Goal: Information Seeking & Learning: Find specific page/section

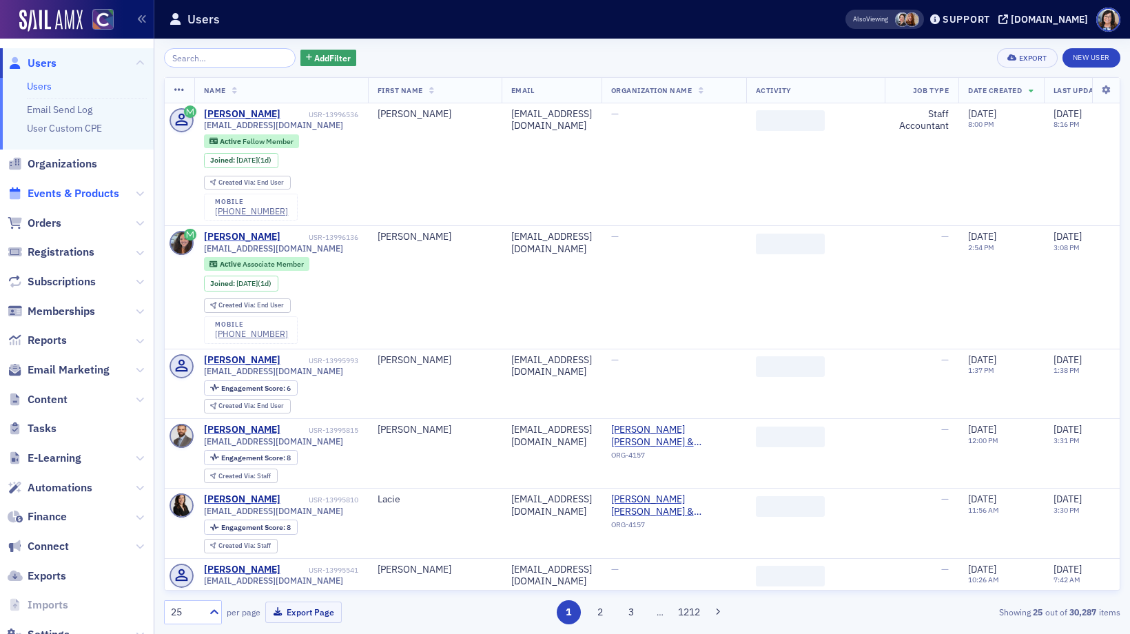
click at [90, 195] on span "Events & Products" at bounding box center [74, 193] width 92 height 15
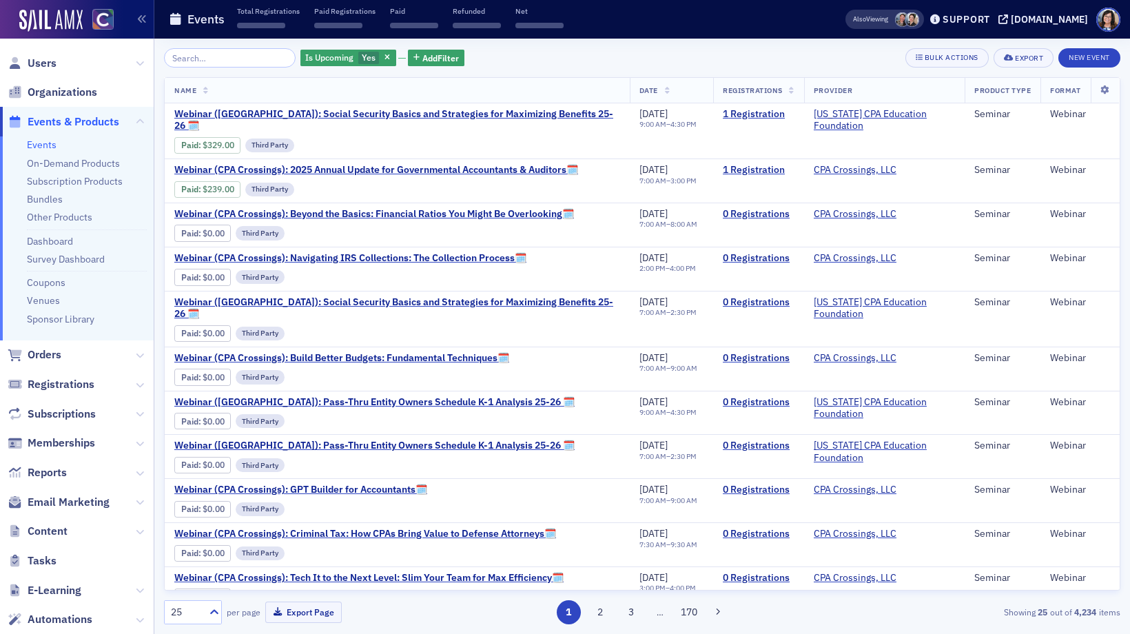
click at [239, 59] on input "search" at bounding box center [230, 57] width 132 height 19
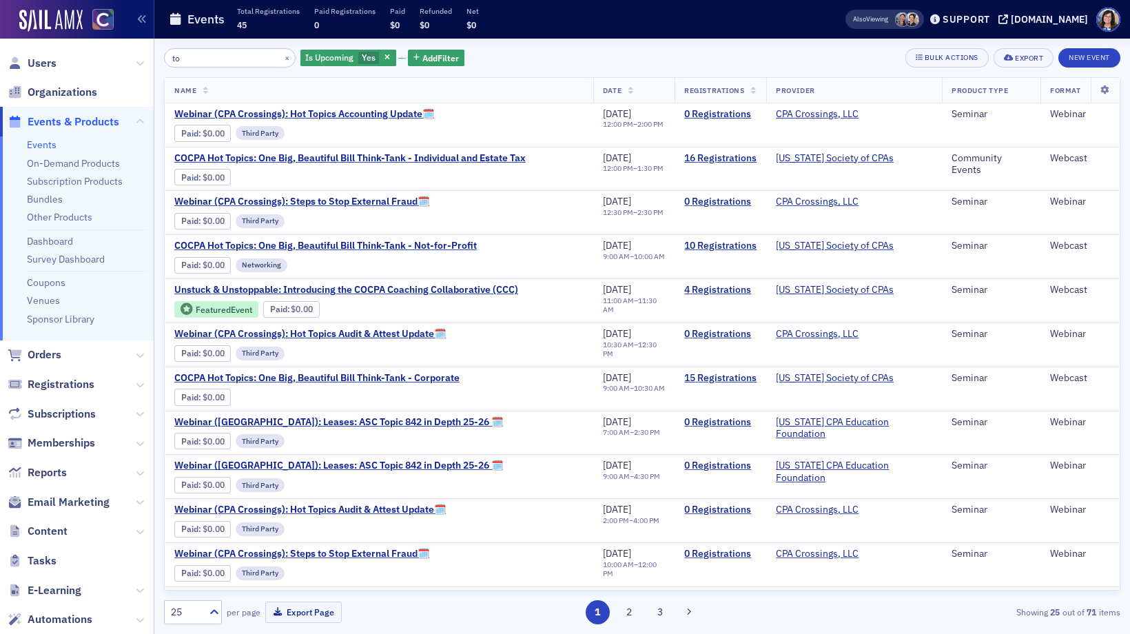
type input "t"
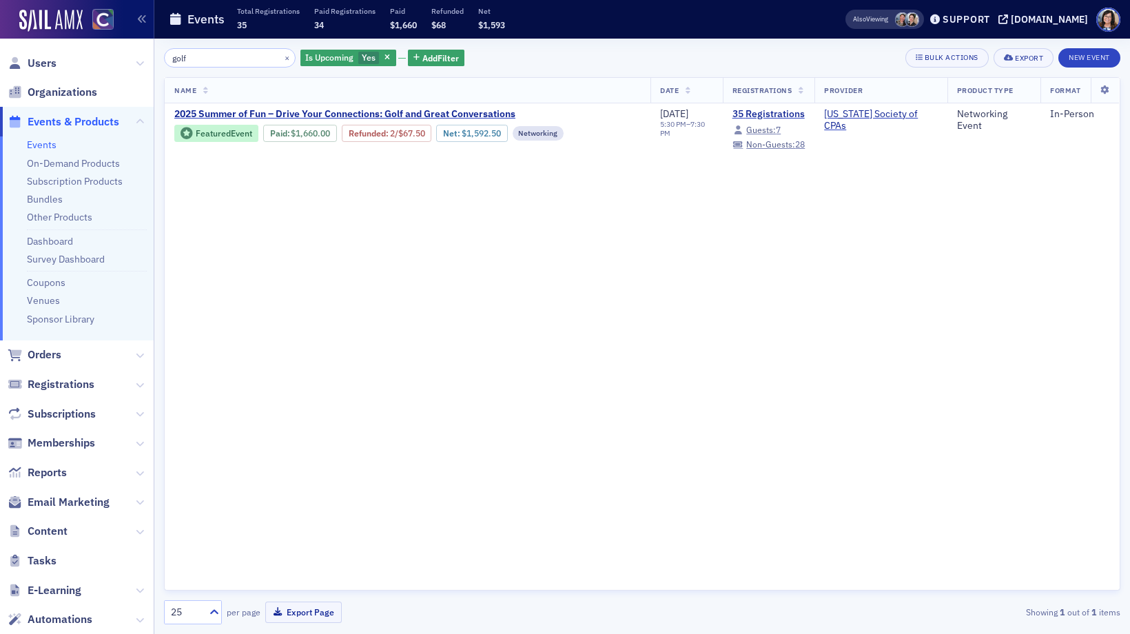
drag, startPoint x: 195, startPoint y: 60, endPoint x: 166, endPoint y: 57, distance: 29.2
click at [166, 57] on input "golf" at bounding box center [230, 57] width 132 height 19
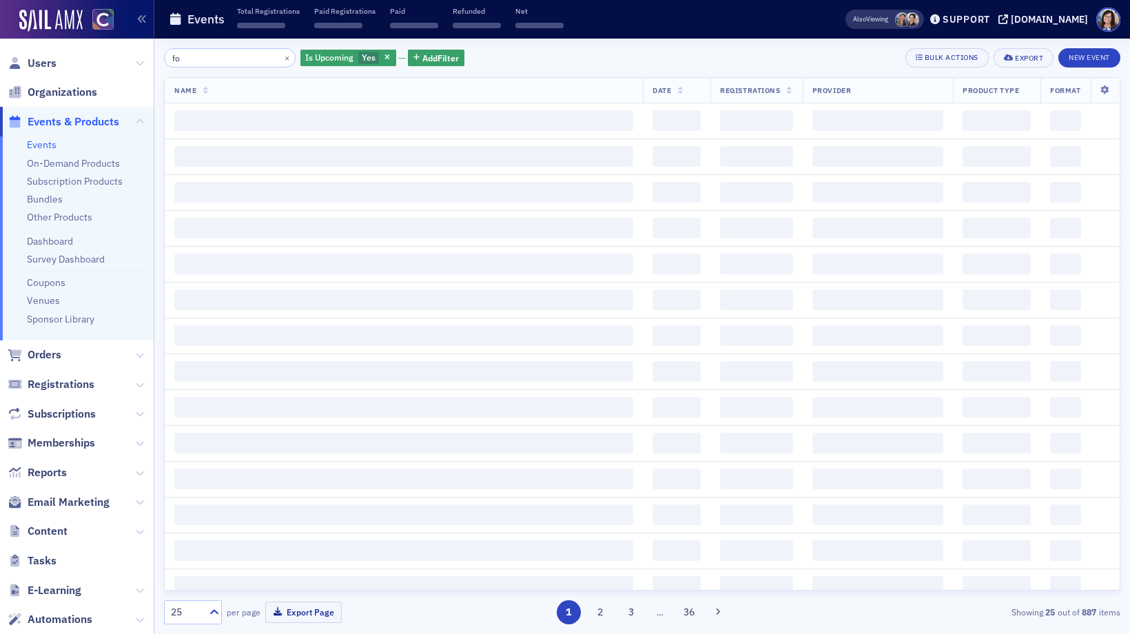
type input "f"
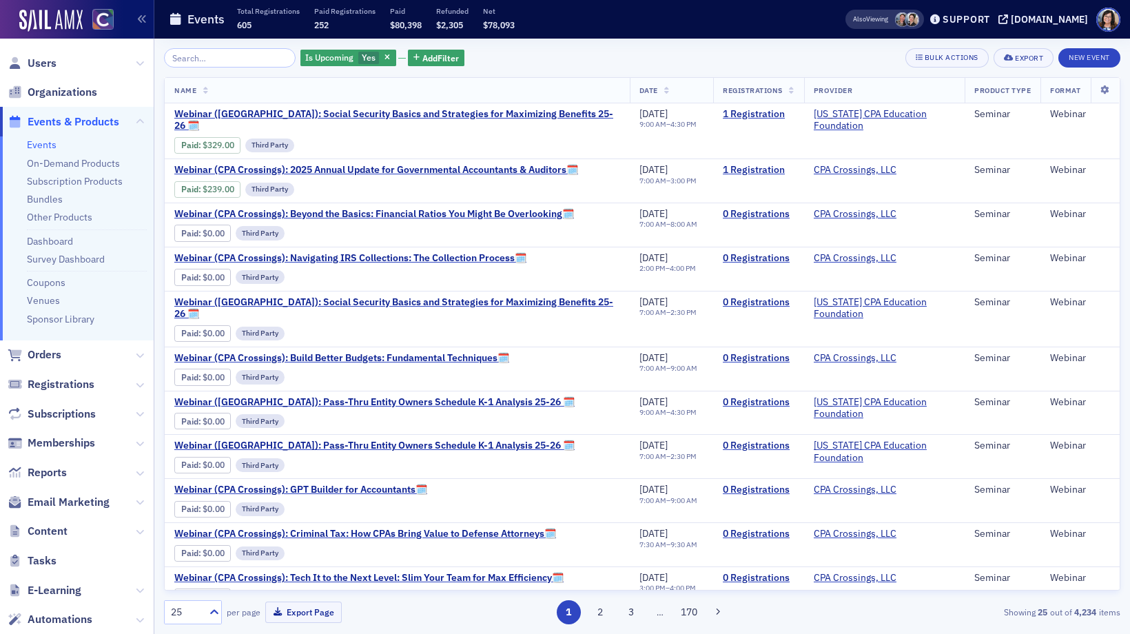
click at [211, 62] on input "search" at bounding box center [230, 57] width 132 height 19
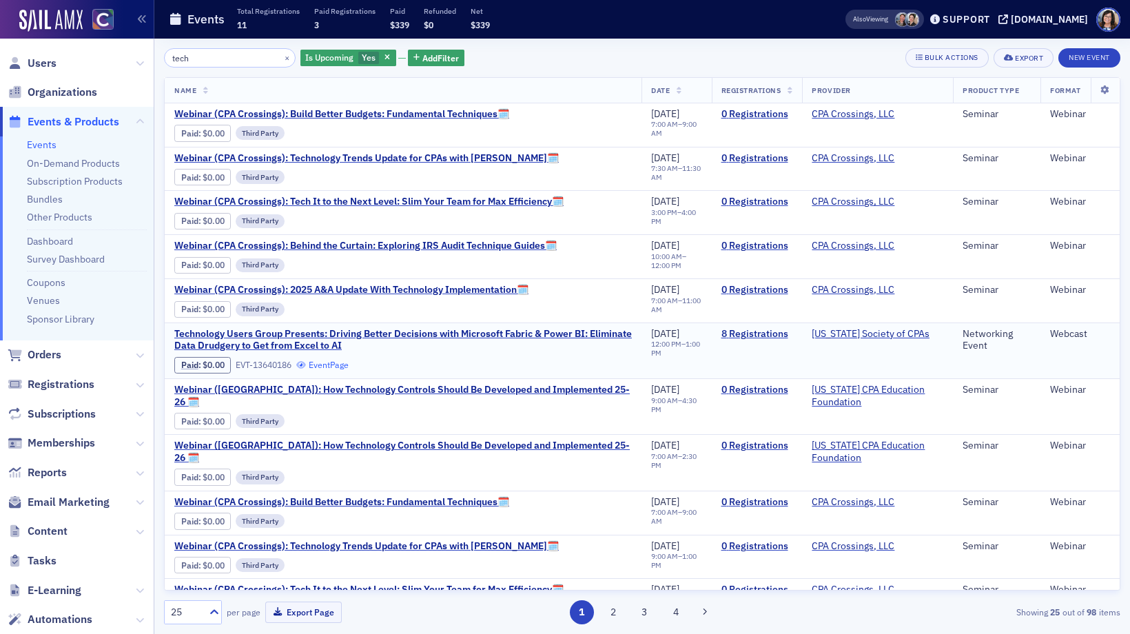
click at [337, 368] on link "Event Page" at bounding box center [322, 365] width 52 height 10
drag, startPoint x: 208, startPoint y: 57, endPoint x: 150, endPoint y: 51, distance: 58.2
click at [147, 54] on div "Users Organizations Events & Products Events On-Demand Products Subscription Pr…" at bounding box center [565, 317] width 1130 height 634
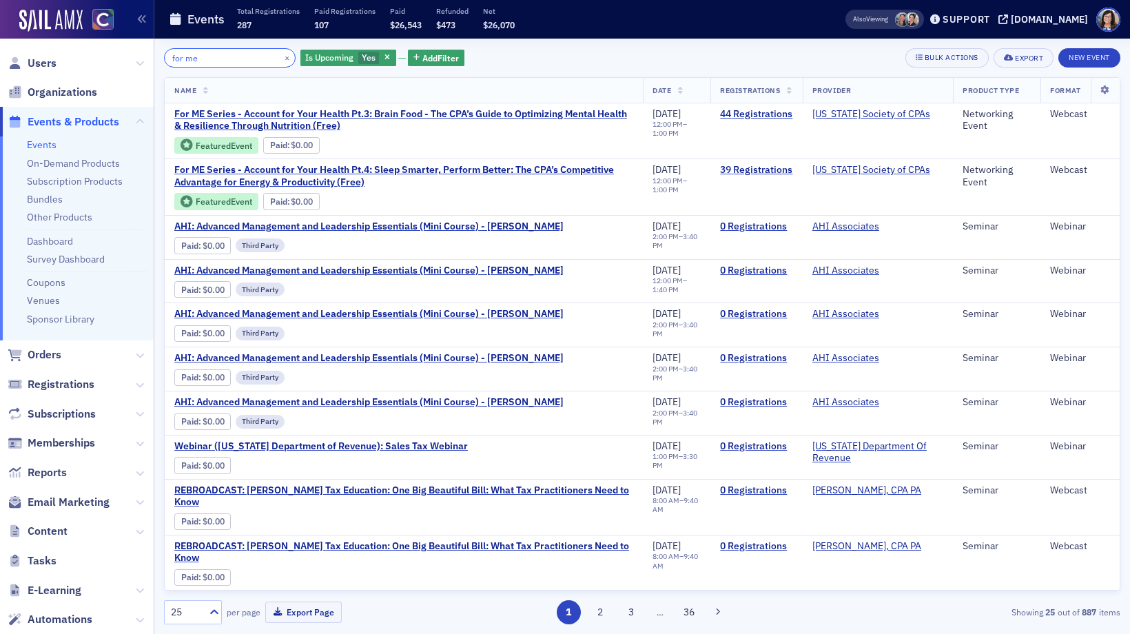
type input "for me"
click at [427, 149] on link "Event Page" at bounding box center [411, 145] width 52 height 10
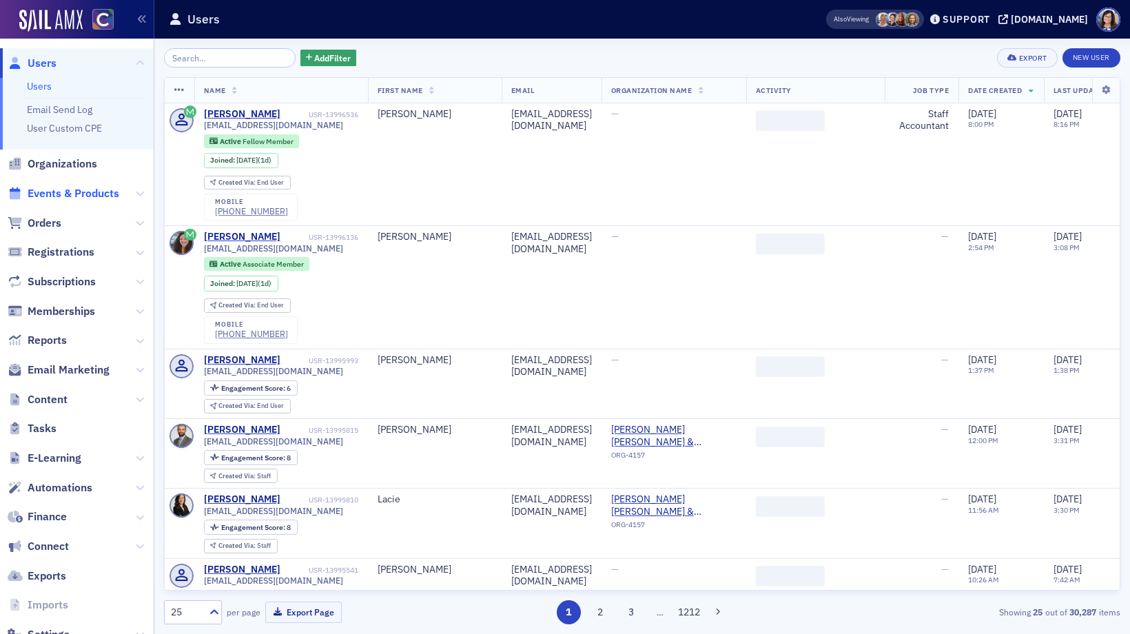
click at [76, 194] on span "Events & Products" at bounding box center [74, 193] width 92 height 15
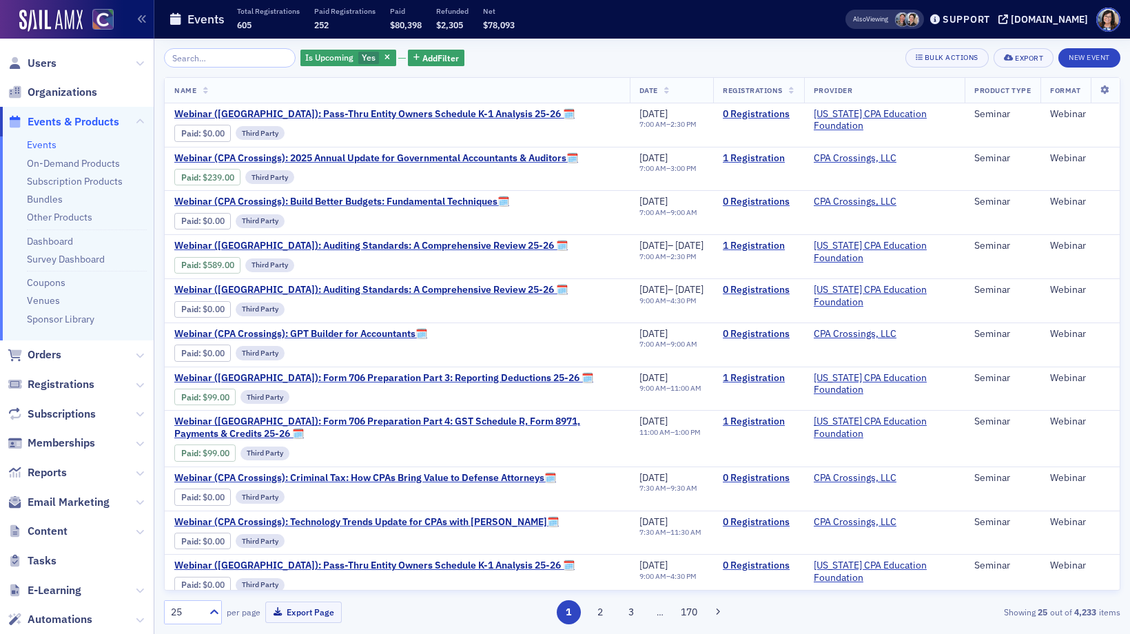
click at [212, 61] on input "search" at bounding box center [230, 57] width 132 height 19
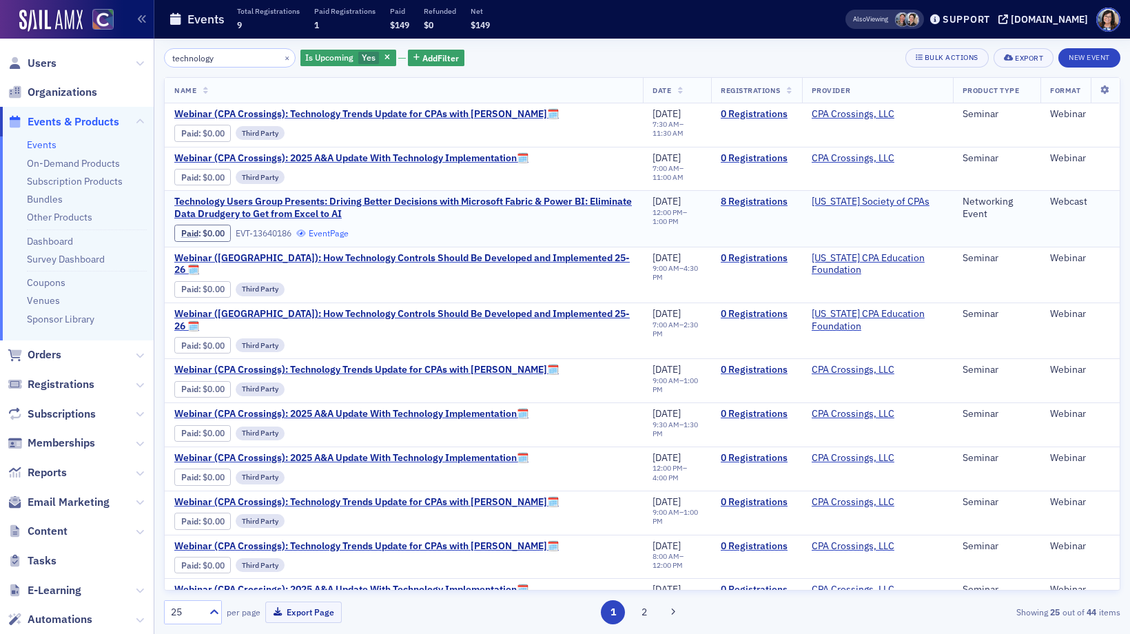
type input "technology"
click at [338, 236] on link "Event Page" at bounding box center [322, 233] width 52 height 10
